Goal: Information Seeking & Learning: Learn about a topic

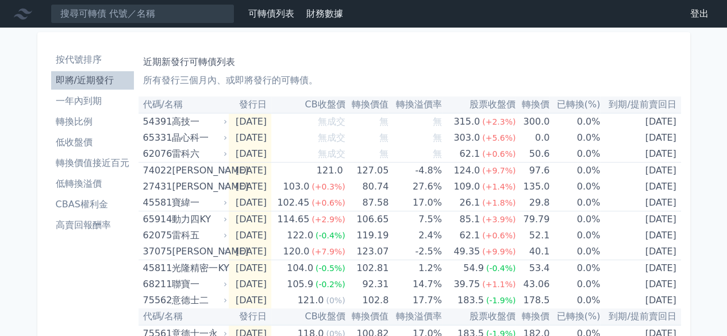
click at [95, 60] on li "按代號排序" at bounding box center [92, 60] width 83 height 14
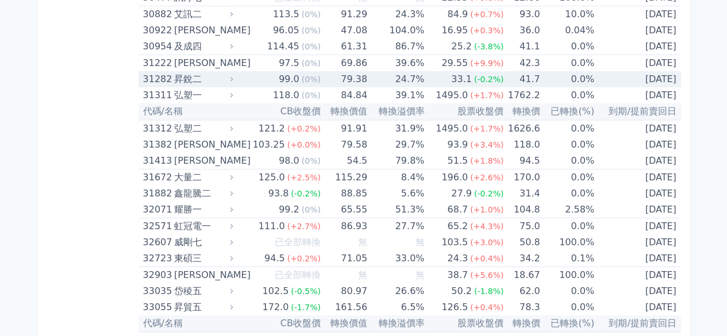
scroll to position [1972, 0]
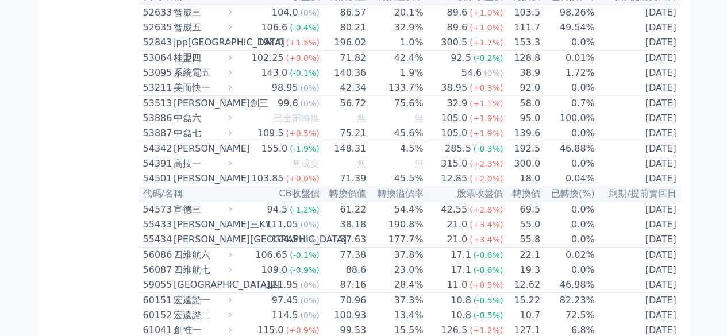
scroll to position [3851, 0]
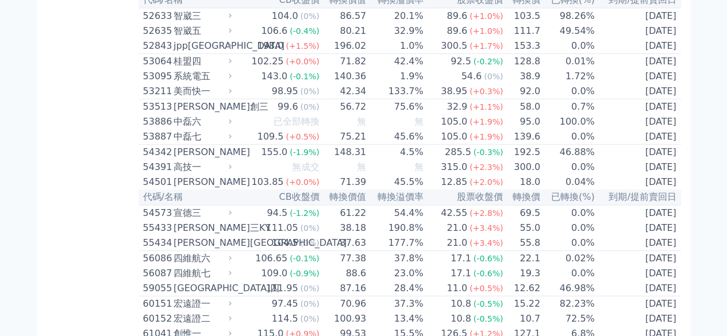
click at [371, 39] on td "32.9%" at bounding box center [395, 31] width 57 height 15
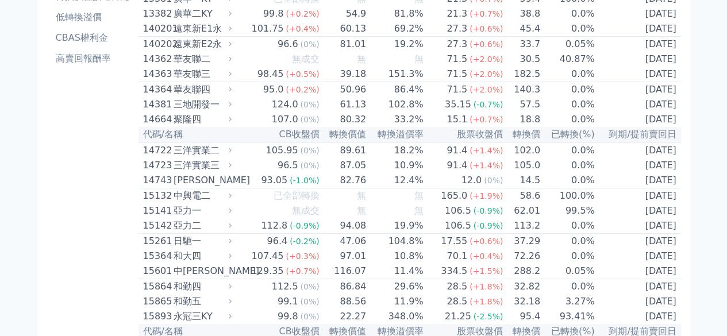
scroll to position [0, 0]
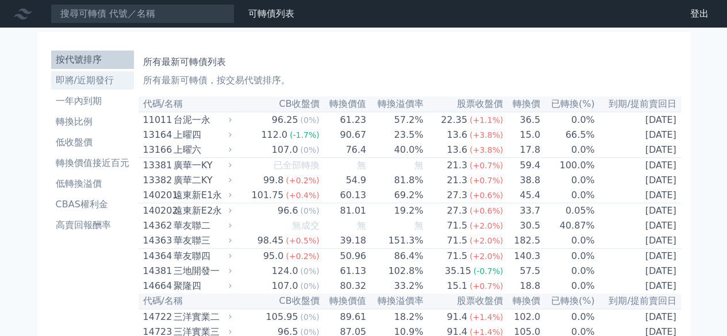
click at [94, 83] on li "即將/近期發行" at bounding box center [92, 81] width 83 height 14
